Goal: Check status: Check status

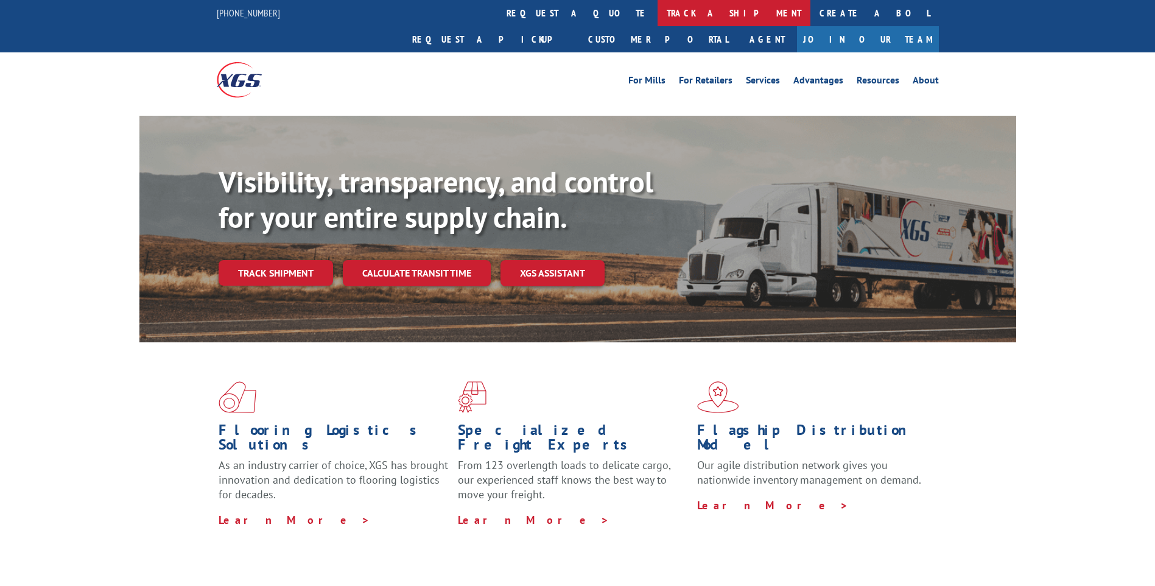
drag, startPoint x: 0, startPoint y: 0, endPoint x: 532, endPoint y: 16, distance: 532.3
click at [657, 16] on link "track a shipment" at bounding box center [733, 13] width 153 height 26
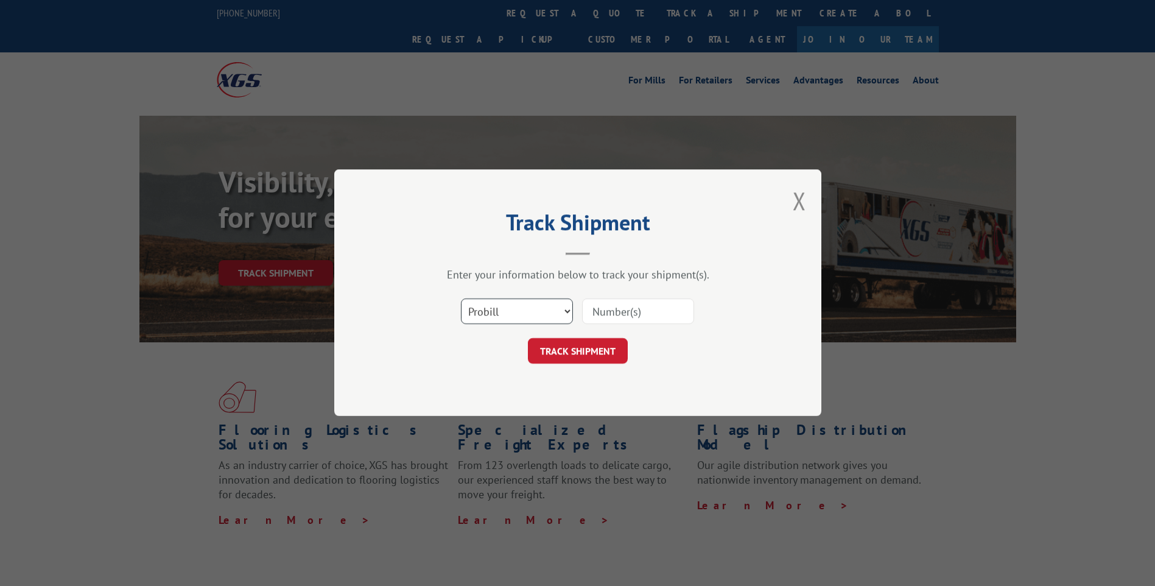
click at [526, 314] on select "Select category... Probill BOL PO" at bounding box center [517, 312] width 112 height 26
select select "po"
click at [461, 299] on select "Select category... Probill BOL PO" at bounding box center [517, 312] width 112 height 26
click at [639, 310] on input at bounding box center [638, 312] width 112 height 26
click at [642, 321] on input at bounding box center [638, 312] width 112 height 26
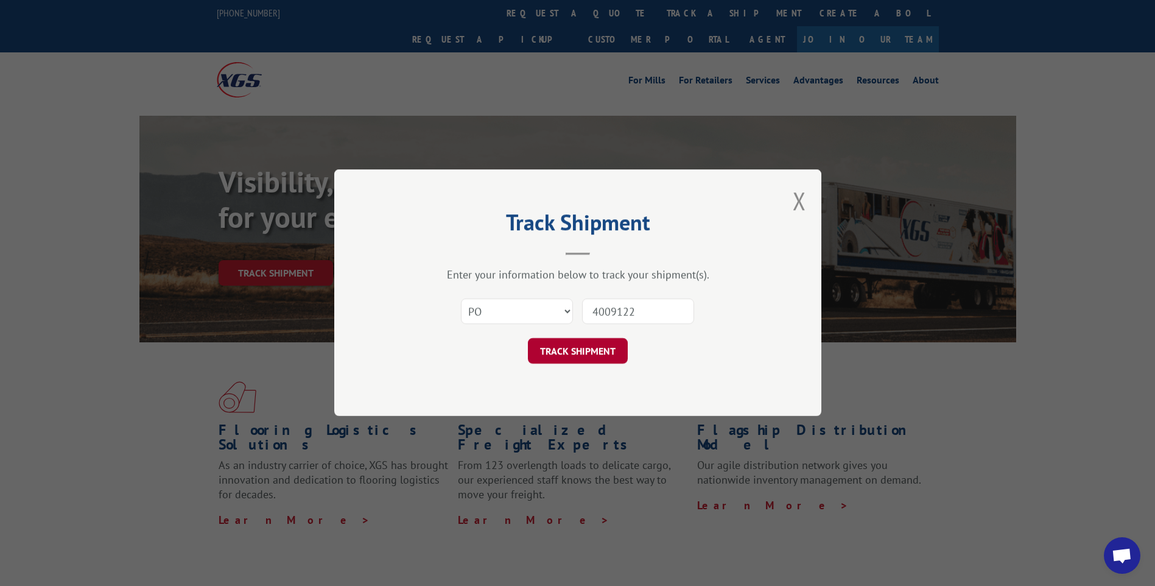
type input "4009122"
click at [617, 345] on button "TRACK SHIPMENT" at bounding box center [578, 351] width 100 height 26
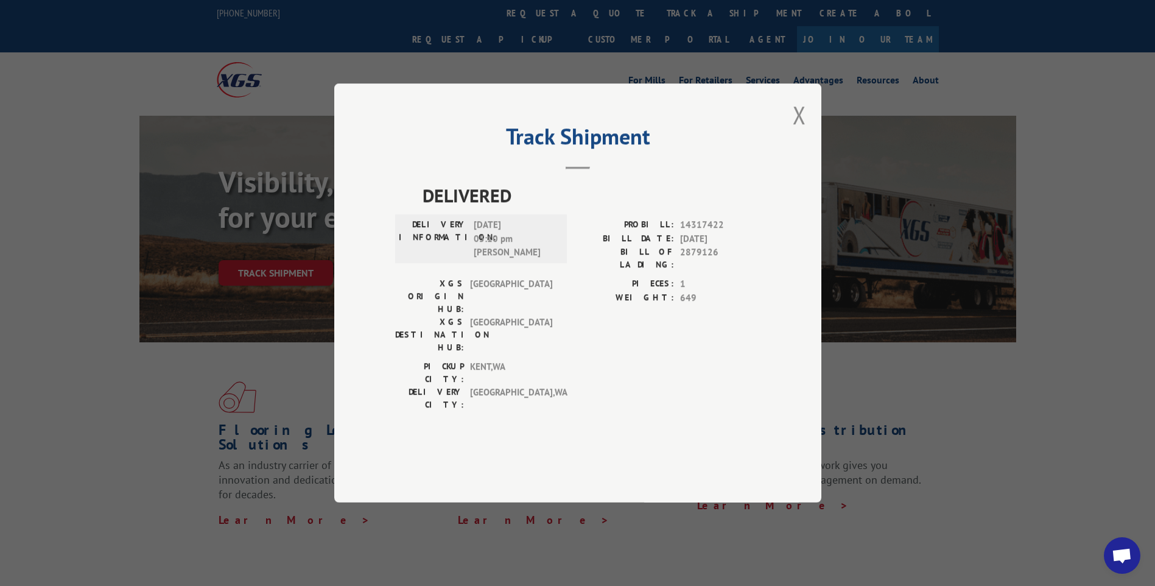
click at [791, 152] on div "Track Shipment DELIVERED DELIVERY INFORMATION: [DATE] 05:10 pm [PERSON_NAME]: 1…" at bounding box center [577, 292] width 487 height 419
click at [797, 131] on button "Close modal" at bounding box center [799, 115] width 13 height 32
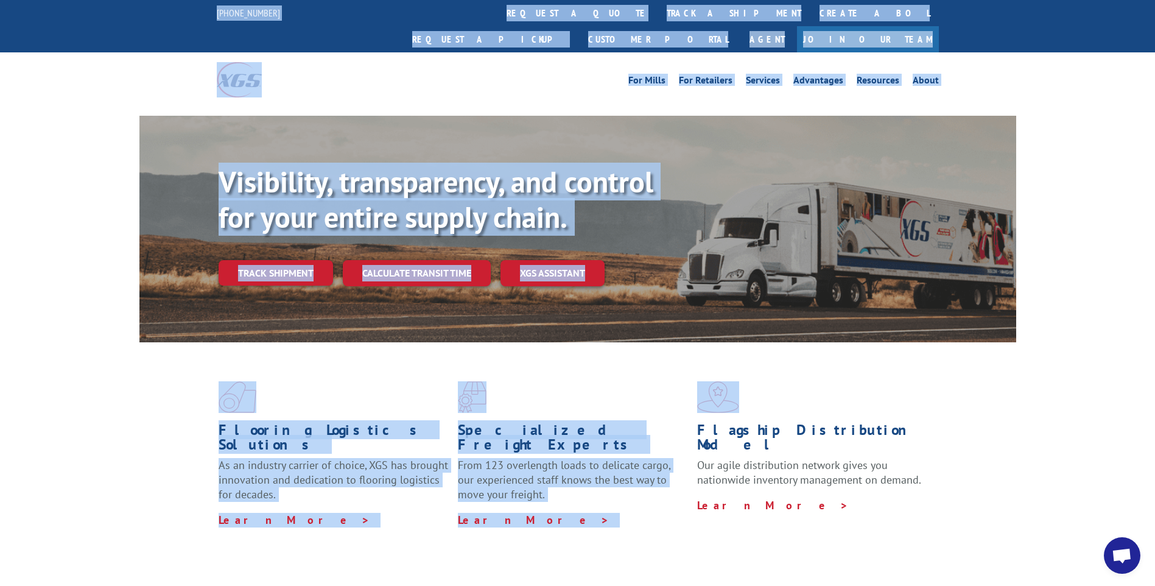
drag, startPoint x: 1053, startPoint y: 317, endPoint x: 42, endPoint y: 15, distance: 1054.6
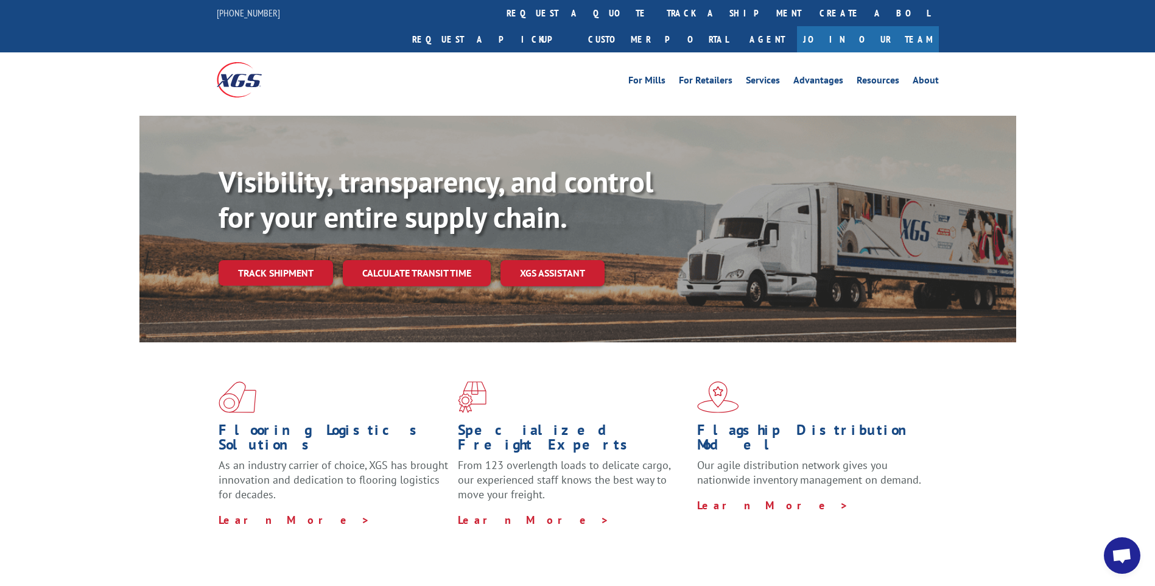
click at [1094, 412] on div "Flooring Logistics Solutions As an industry carrier of choice, XGS has brought …" at bounding box center [577, 464] width 1155 height 245
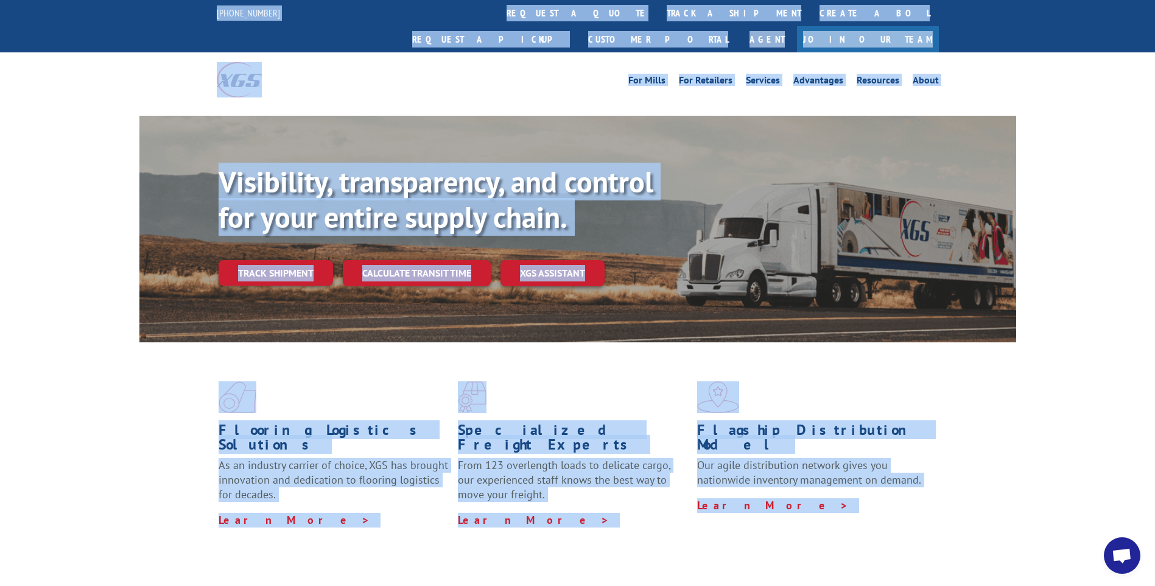
drag, startPoint x: 1008, startPoint y: 514, endPoint x: 84, endPoint y: -45, distance: 1079.5
drag, startPoint x: 84, startPoint y: -45, endPoint x: 77, endPoint y: 155, distance: 200.4
click at [77, 155] on div "Visibility, transparency, and control for your entire supply chain. Track shipm…" at bounding box center [577, 241] width 1155 height 250
drag, startPoint x: 757, startPoint y: 528, endPoint x: 41, endPoint y: -6, distance: 893.0
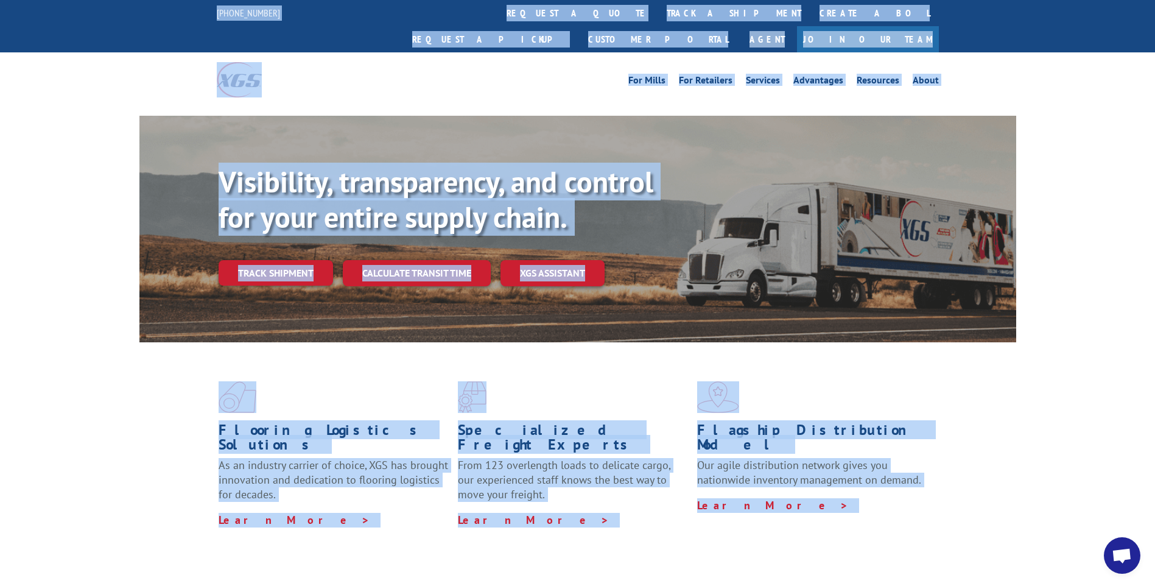
drag, startPoint x: 41, startPoint y: -6, endPoint x: 57, endPoint y: 205, distance: 211.8
click at [57, 205] on div "Visibility, transparency, and control for your entire supply chain. Track shipm…" at bounding box center [577, 241] width 1155 height 250
drag, startPoint x: 1012, startPoint y: 524, endPoint x: 18, endPoint y: -24, distance: 1134.9
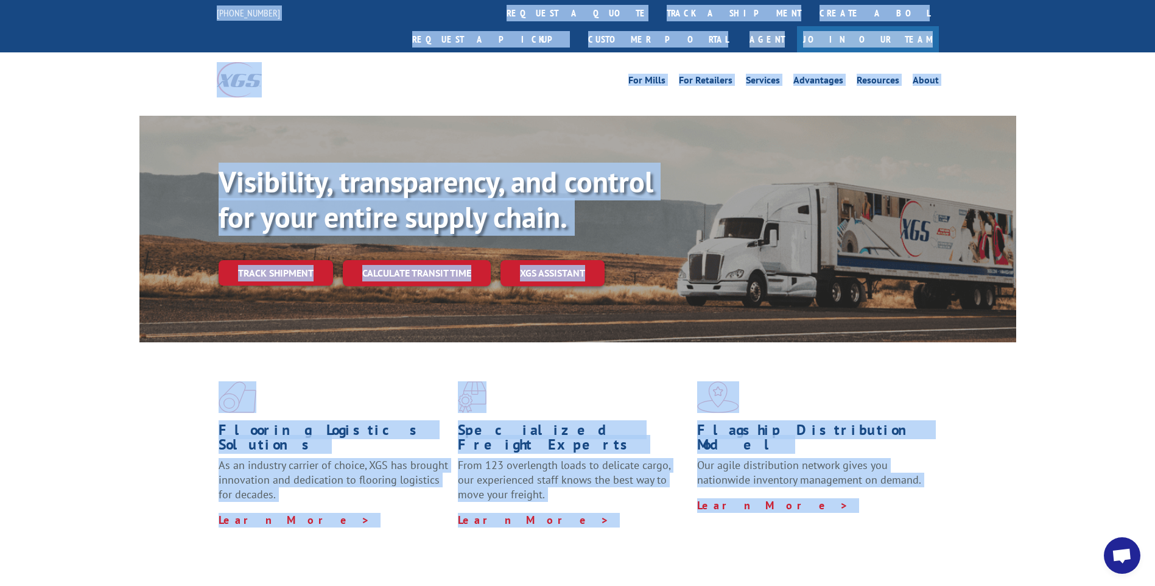
drag, startPoint x: 18, startPoint y: -24, endPoint x: 33, endPoint y: 261, distance: 285.3
click at [33, 261] on div "Visibility, transparency, and control for your entire supply chain. Track shipm…" at bounding box center [577, 241] width 1155 height 250
